Goal: Transaction & Acquisition: Book appointment/travel/reservation

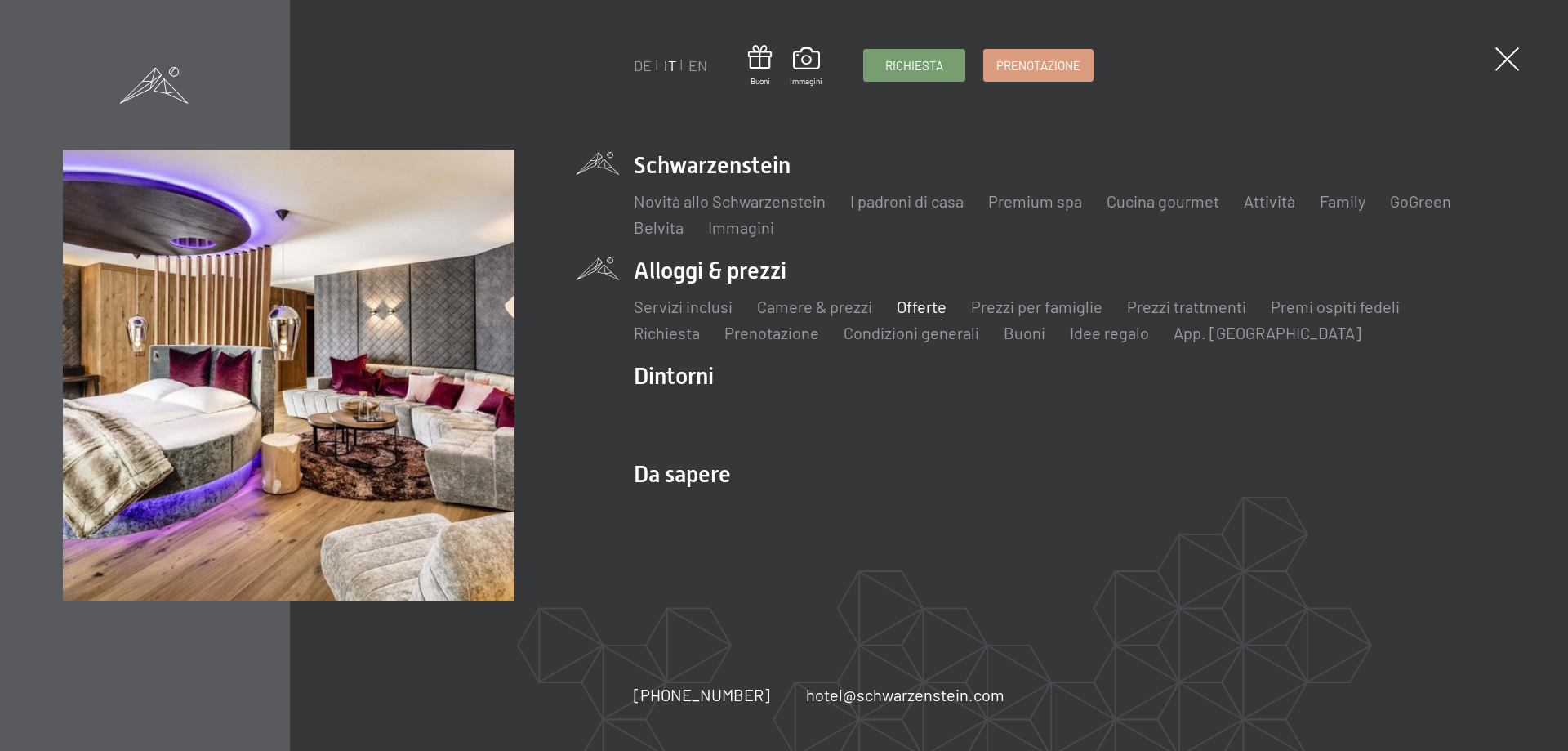
click at [900, 302] on link "Offerte" at bounding box center [922, 306] width 50 height 20
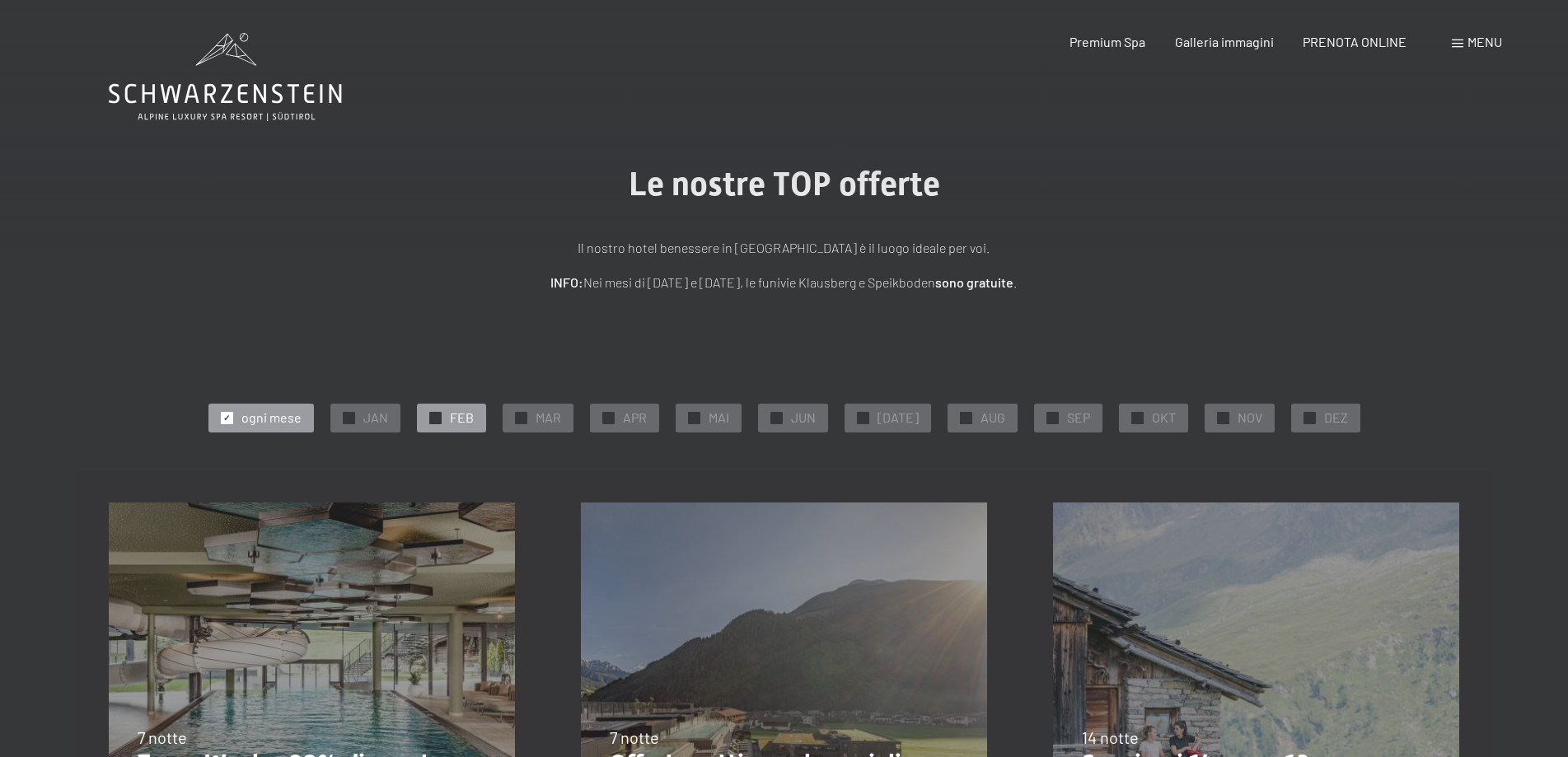
click at [439, 419] on span "✓" at bounding box center [435, 418] width 7 height 12
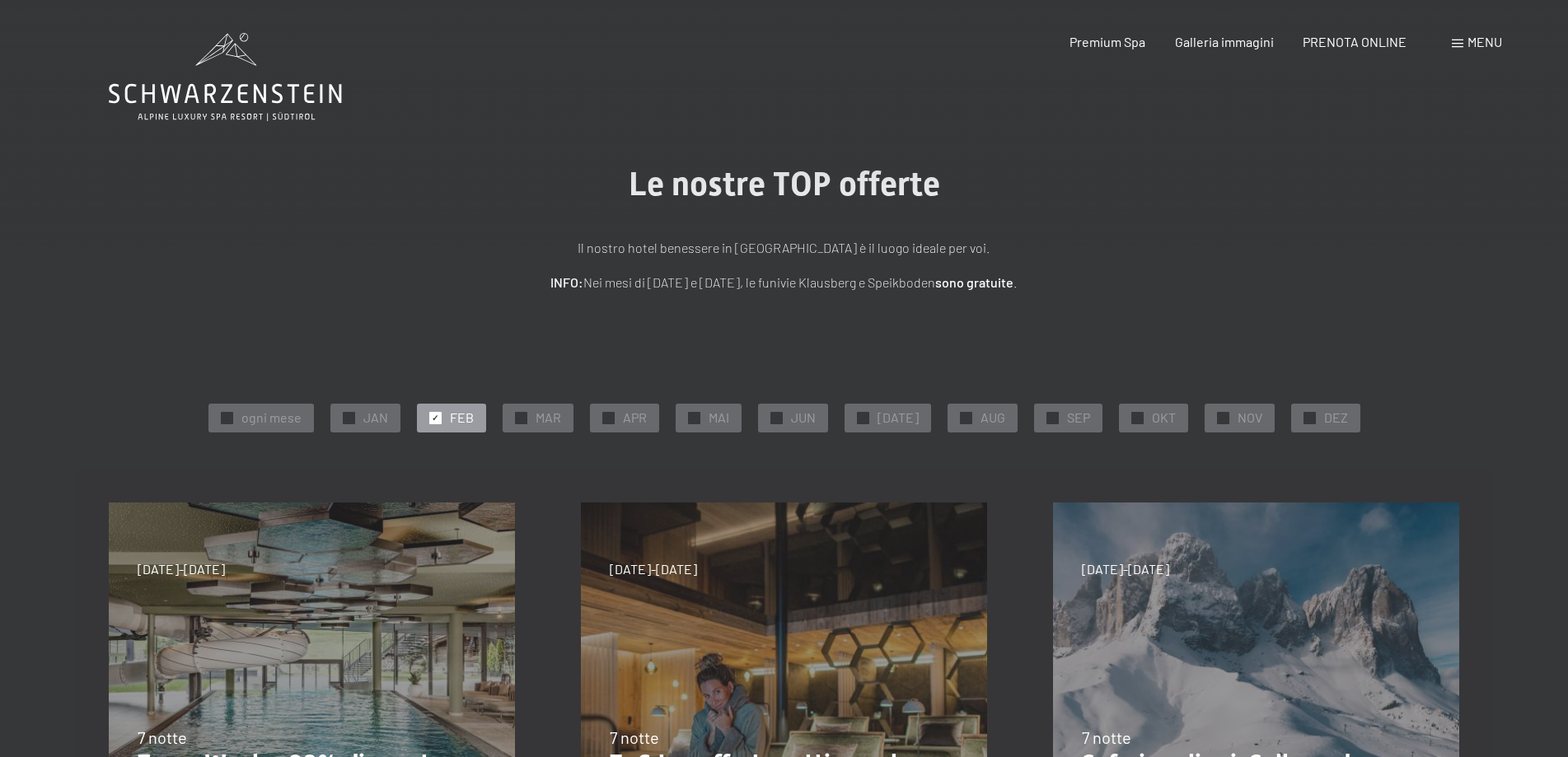
drag, startPoint x: 530, startPoint y: 412, endPoint x: 546, endPoint y: 443, distance: 34.9
click at [524, 413] on span "✓" at bounding box center [521, 418] width 7 height 12
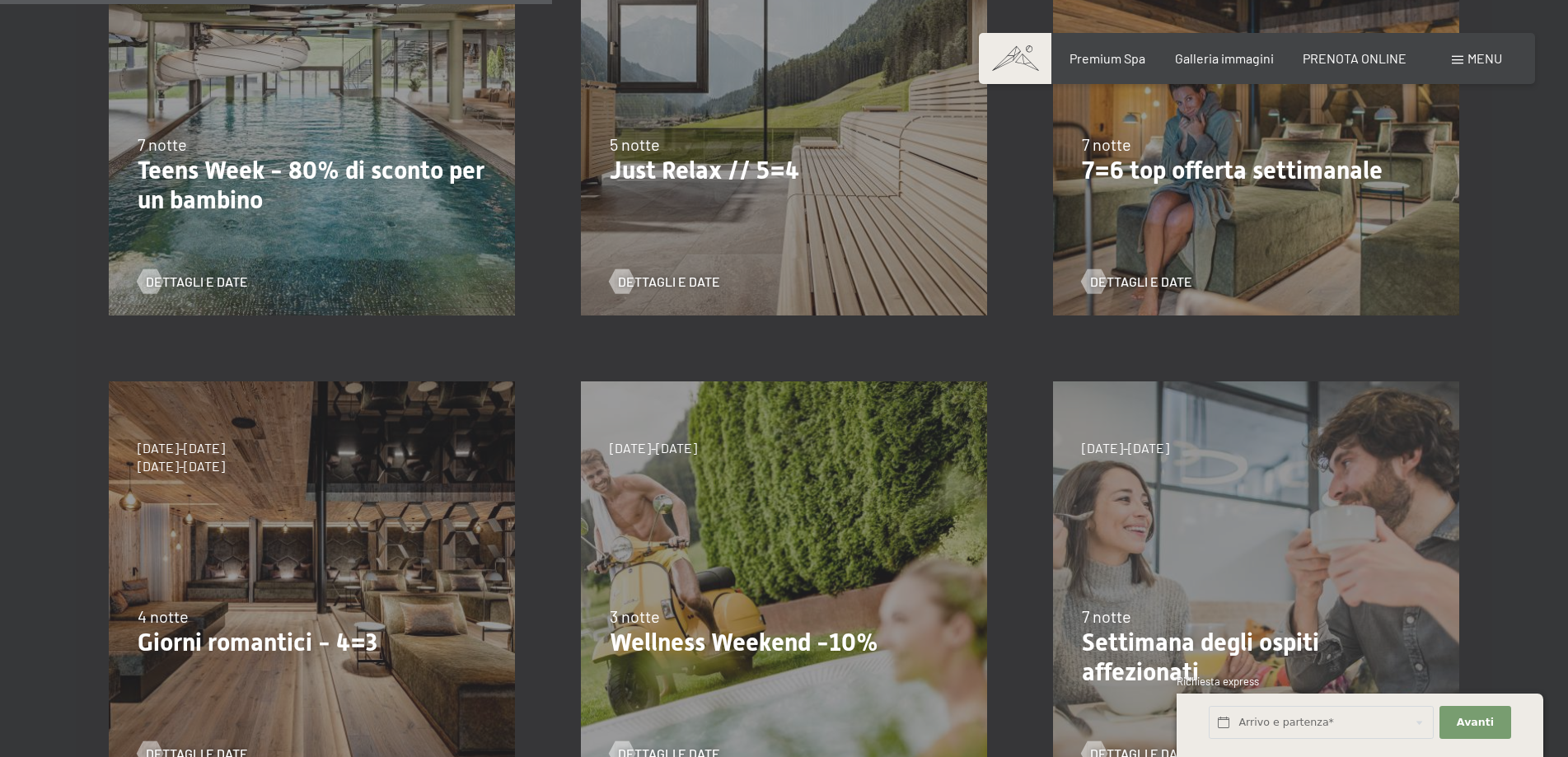
scroll to position [659, 0]
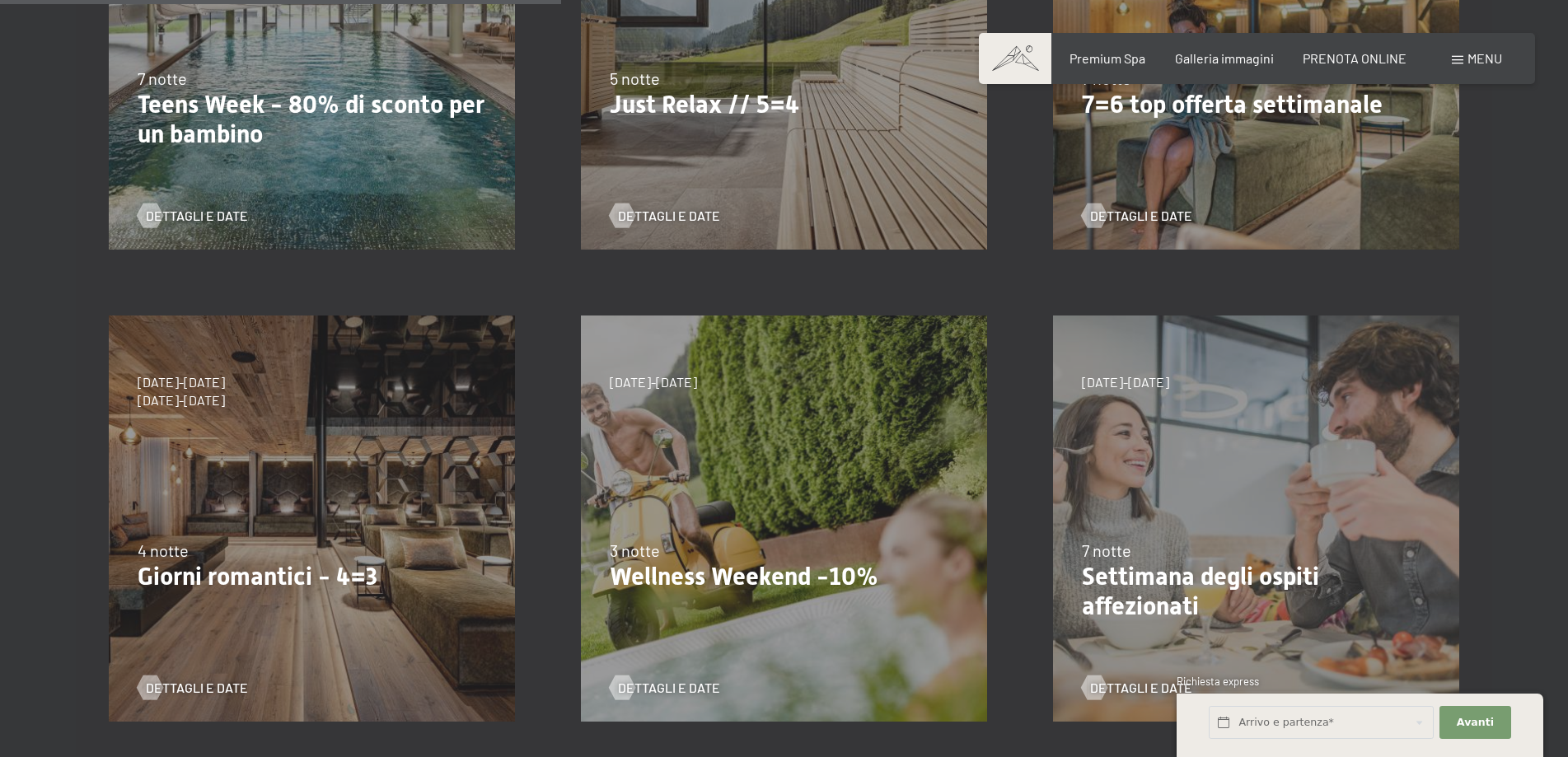
drag, startPoint x: 237, startPoint y: 577, endPoint x: 265, endPoint y: 582, distance: 28.4
click at [238, 579] on p "Giorni romantici - 4=3" at bounding box center [312, 577] width 349 height 30
click at [1104, 576] on p "Settimana degli ospiti affezionati" at bounding box center [1257, 591] width 349 height 59
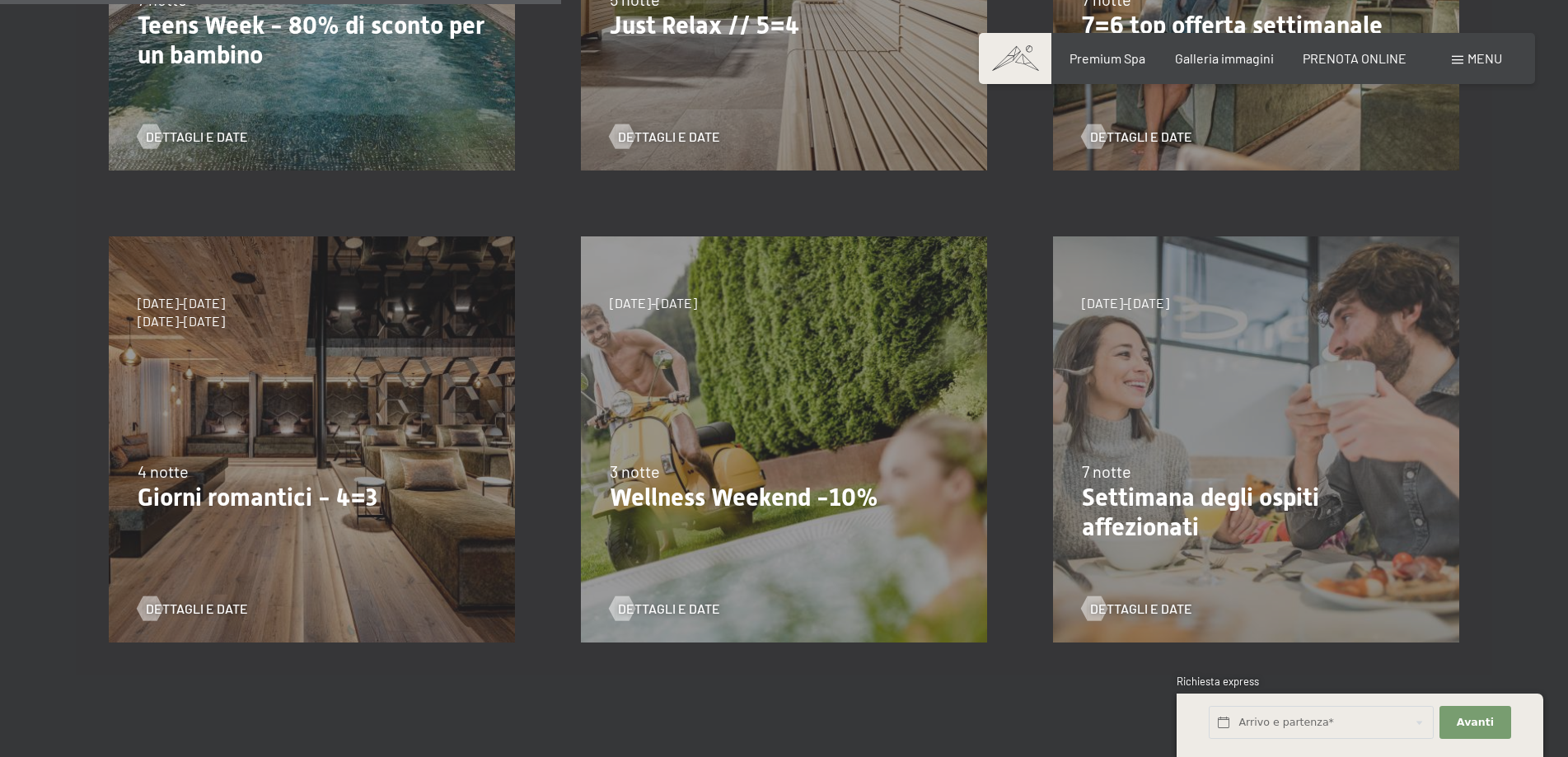
scroll to position [823, 0]
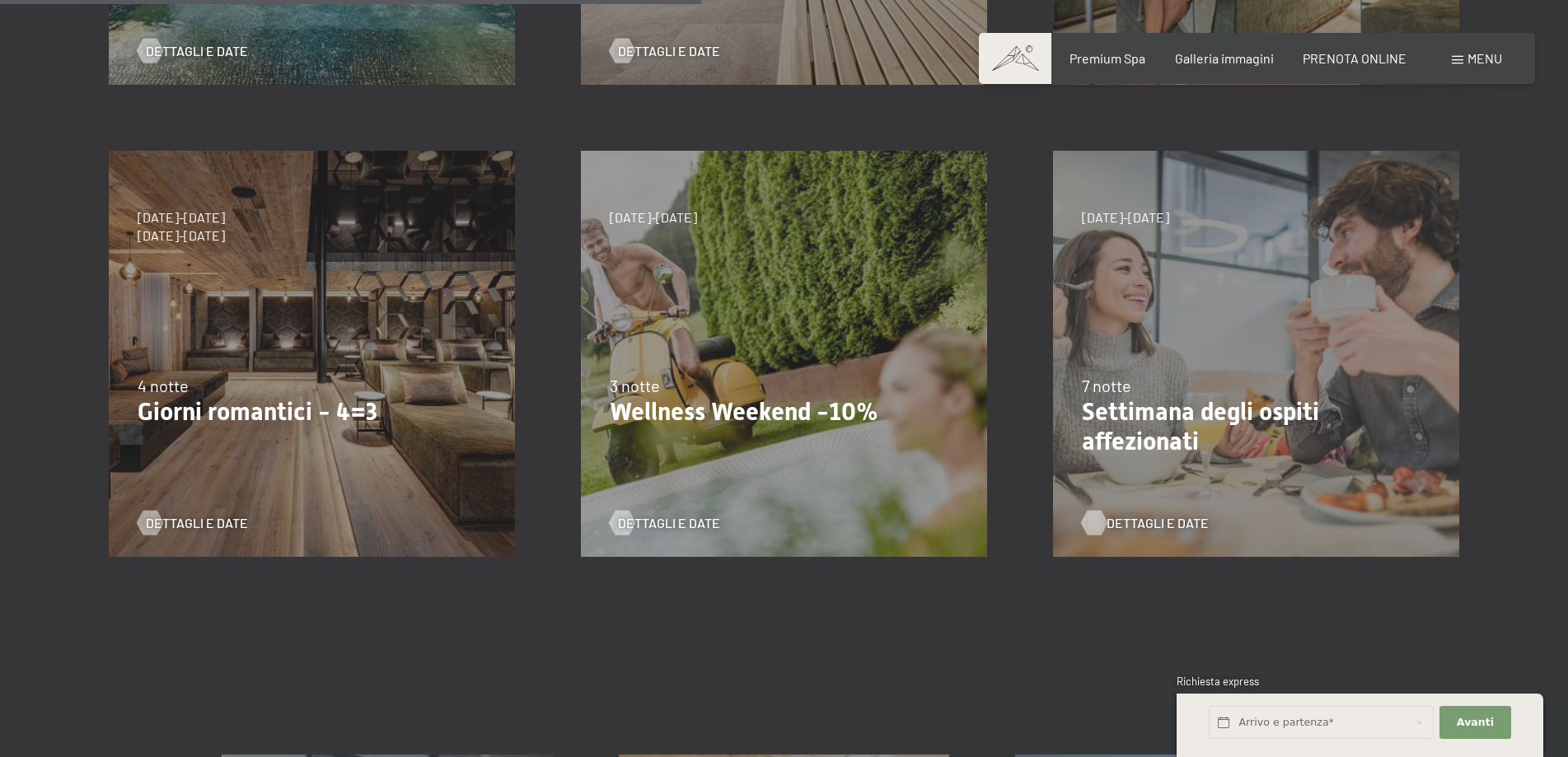
click at [1102, 520] on div at bounding box center [1095, 523] width 14 height 25
click at [194, 526] on span "Dettagli e Date" at bounding box center [213, 523] width 102 height 18
click at [652, 517] on span "Dettagli e Date" at bounding box center [685, 523] width 102 height 18
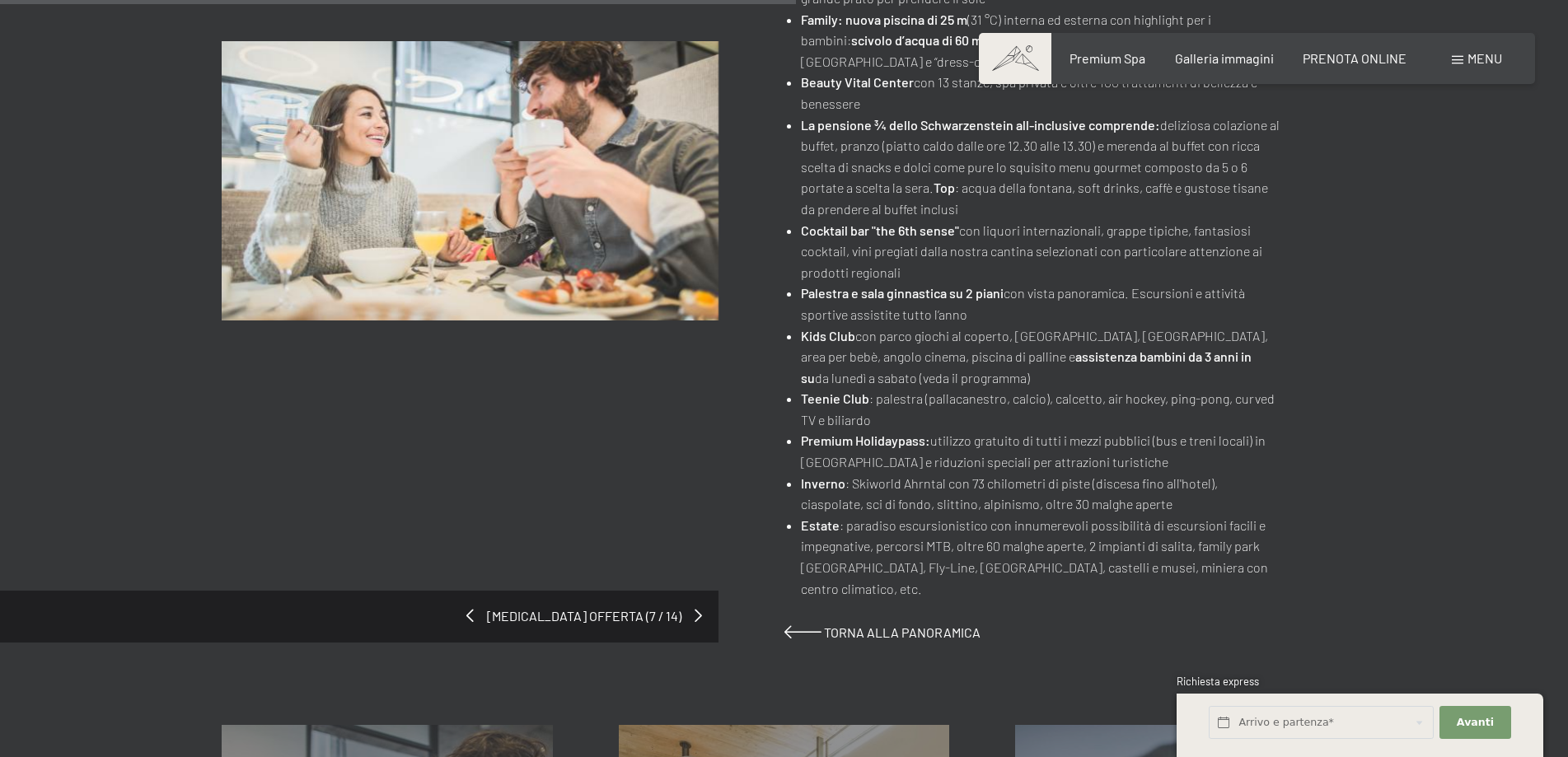
scroll to position [1400, 0]
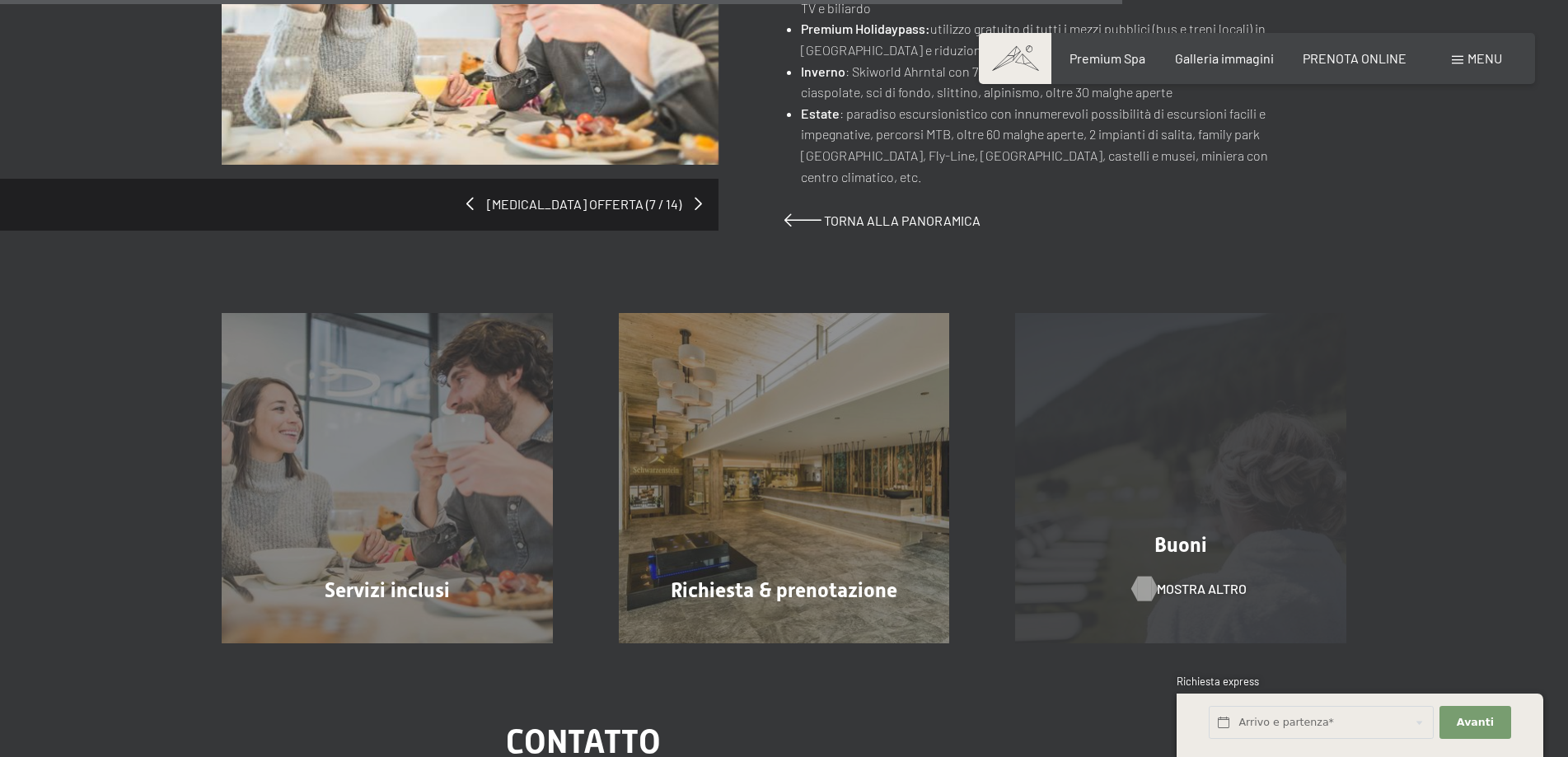
click at [1137, 577] on div at bounding box center [1144, 589] width 14 height 25
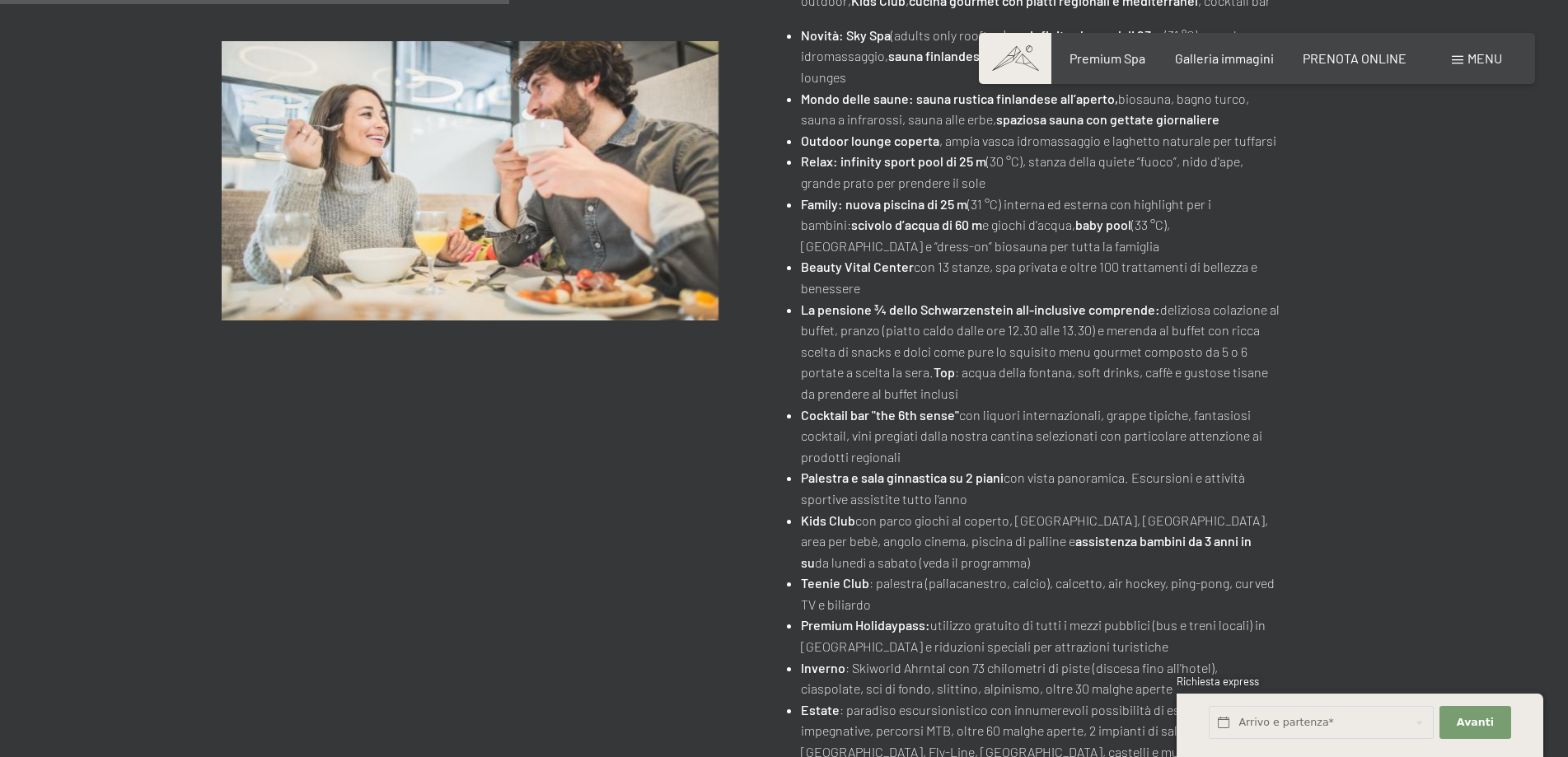
scroll to position [659, 0]
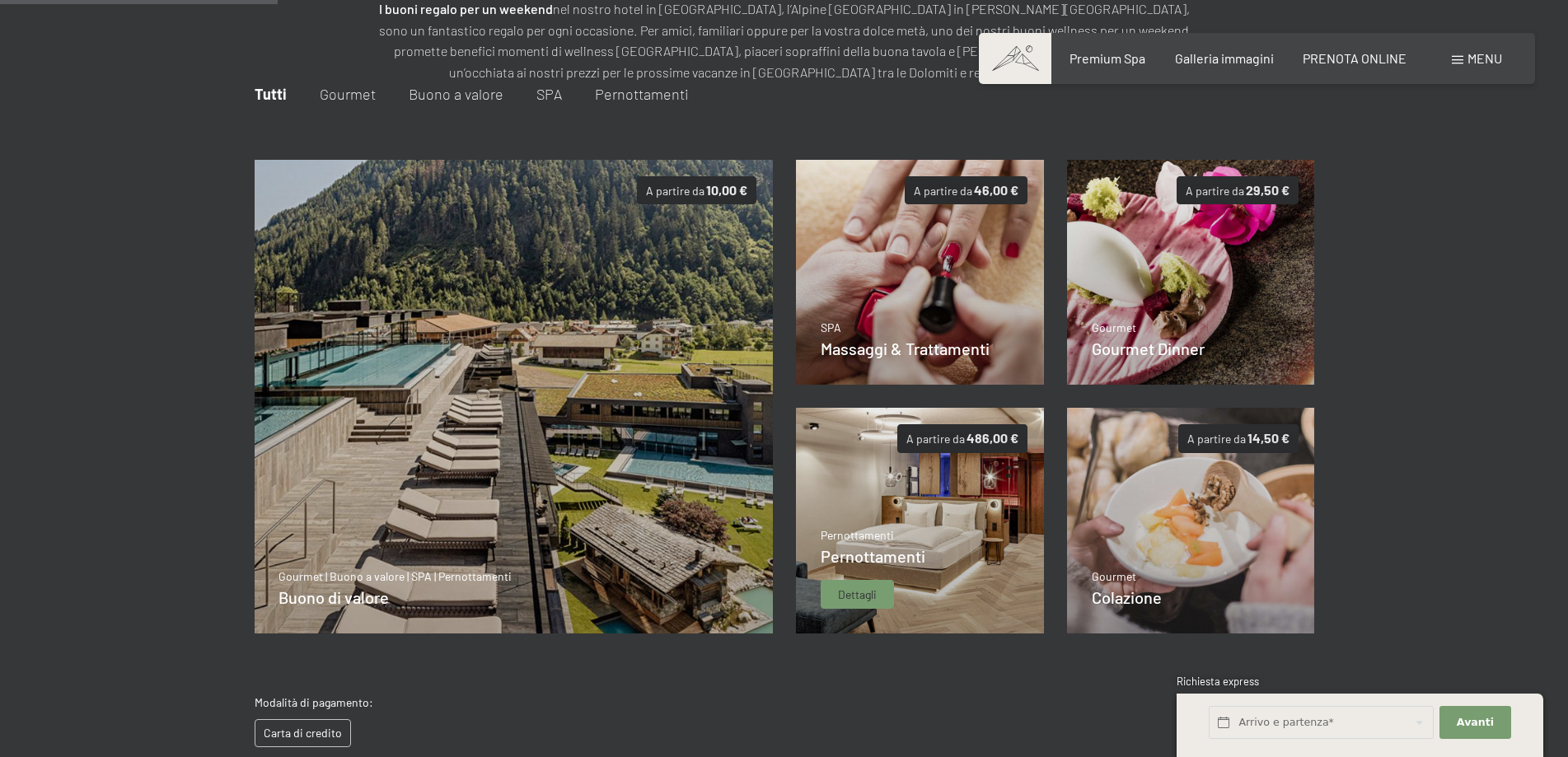
click at [914, 603] on div "Pernottamenti Pernottamenti Dettagli" at bounding box center [873, 568] width 105 height 82
